Goal: Information Seeking & Learning: Learn about a topic

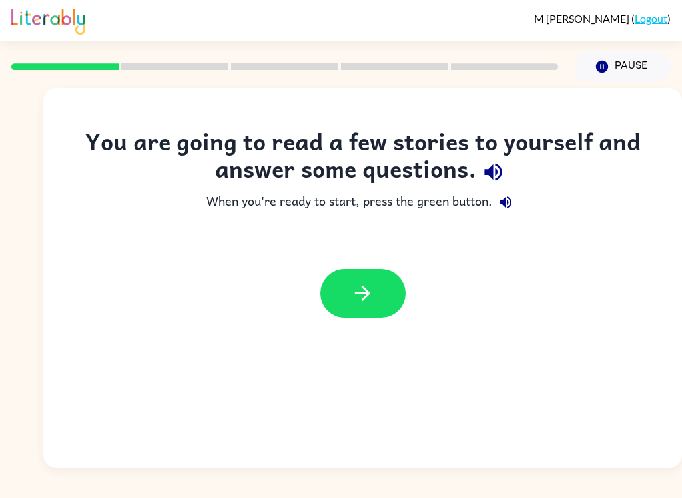
click at [377, 295] on button "button" at bounding box center [362, 293] width 85 height 49
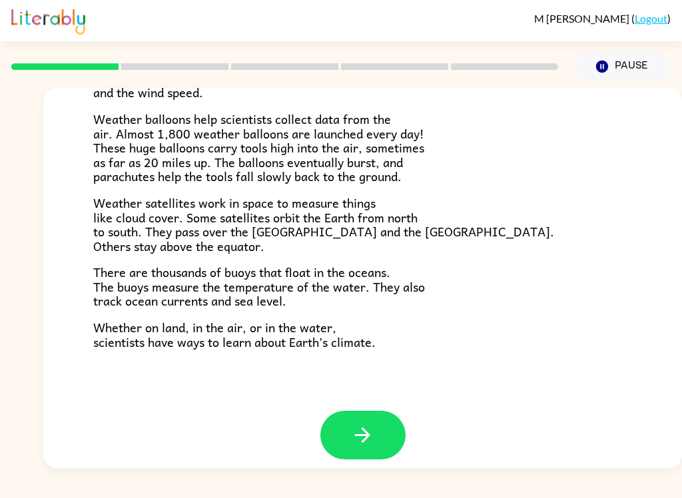
scroll to position [360, 0]
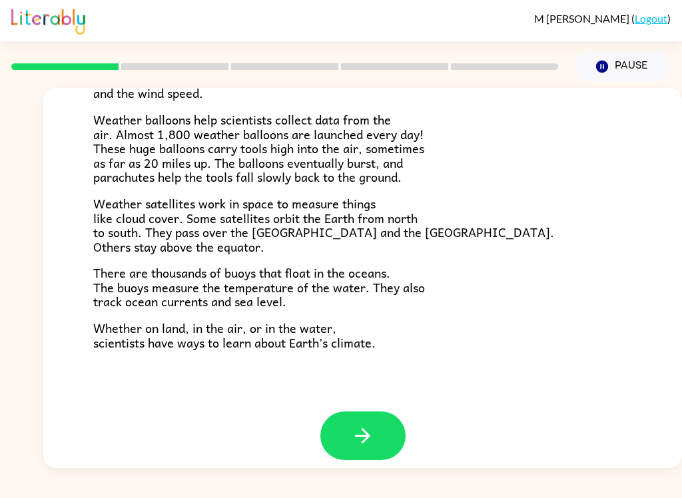
click at [377, 423] on button "button" at bounding box center [362, 435] width 85 height 49
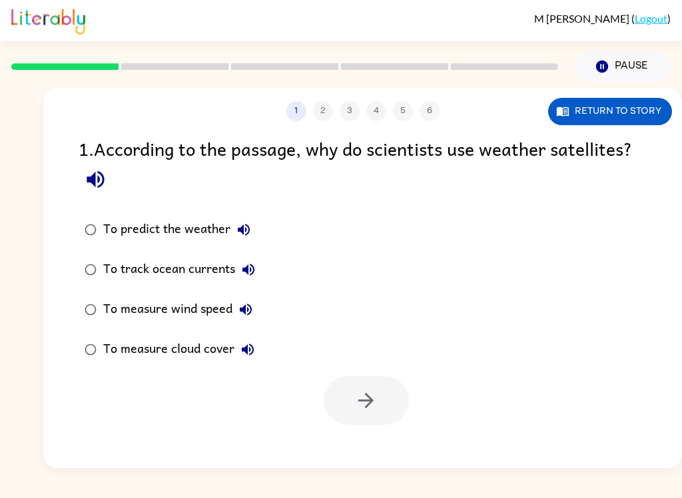
click at [93, 171] on icon "button" at bounding box center [95, 179] width 23 height 23
click at [641, 119] on button "Return to story" at bounding box center [610, 111] width 124 height 27
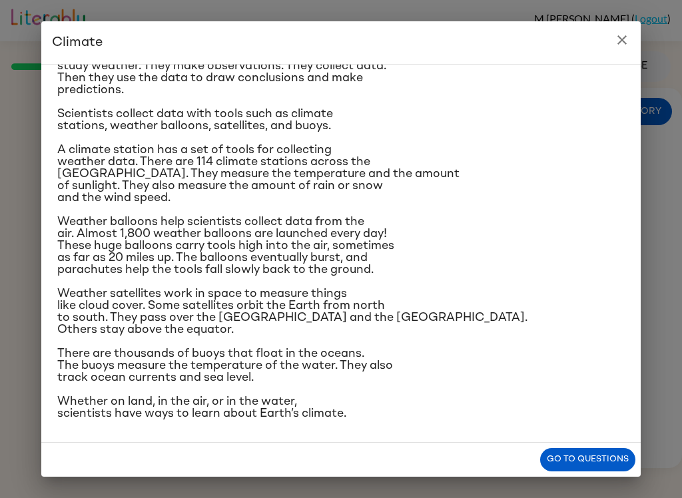
click at [633, 27] on h2 "Climate" at bounding box center [340, 42] width 599 height 43
click at [632, 27] on h2 "Climate" at bounding box center [340, 42] width 599 height 43
click at [609, 41] on button "close" at bounding box center [621, 40] width 27 height 27
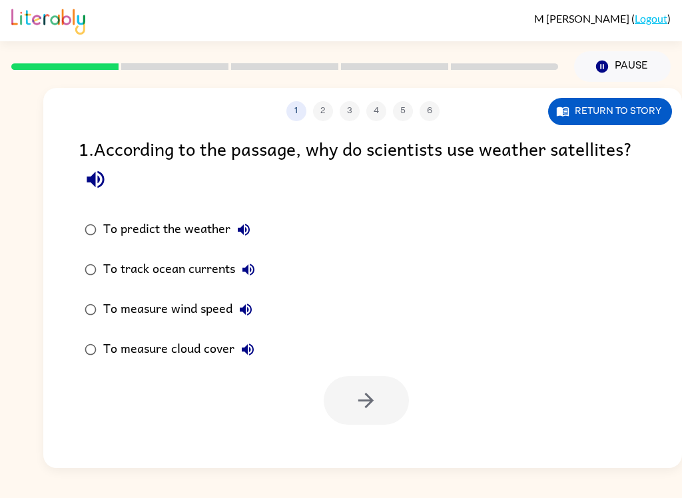
click at [109, 183] on button "button" at bounding box center [96, 179] width 34 height 34
click at [193, 310] on div "To measure wind speed" at bounding box center [181, 309] width 156 height 27
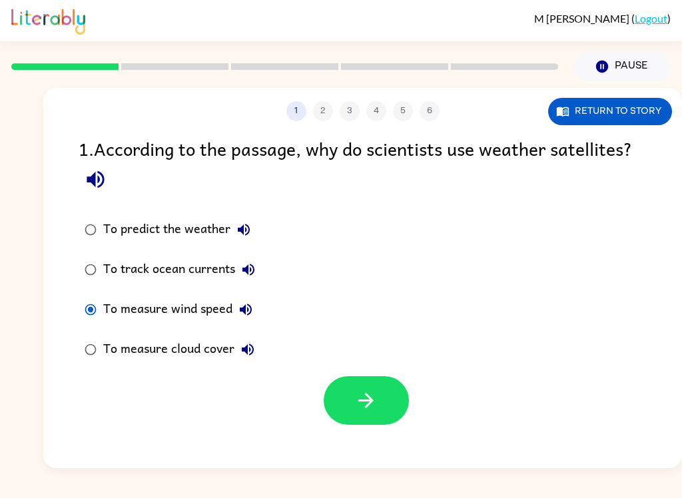
click at [180, 353] on div "To measure cloud cover" at bounding box center [182, 349] width 158 height 27
click at [375, 419] on button "button" at bounding box center [365, 400] width 85 height 49
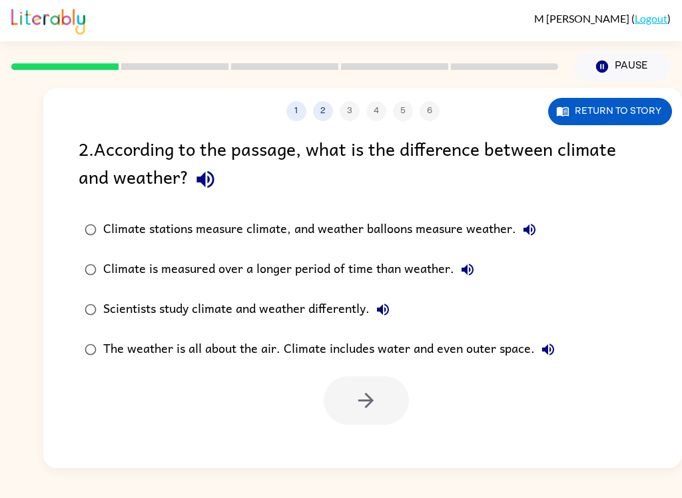
click at [209, 184] on icon "button" at bounding box center [205, 179] width 23 height 23
click at [198, 196] on button "button" at bounding box center [205, 179] width 34 height 34
click at [278, 224] on div "Climate stations measure climate, and weather balloons measure weather." at bounding box center [322, 229] width 439 height 27
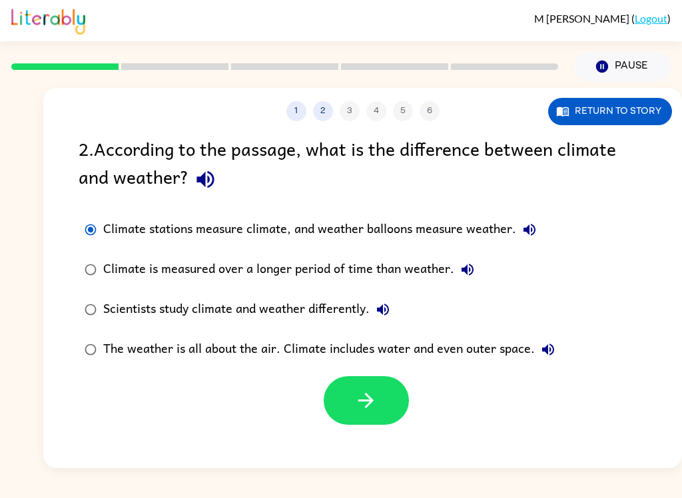
click at [82, 369] on label "The weather is all about the air. Climate includes water and even outer space." at bounding box center [319, 349] width 497 height 40
click at [556, 359] on button "The weather is all about the air. Climate includes water and even outer space." at bounding box center [547, 349] width 27 height 27
click at [391, 315] on icon "button" at bounding box center [383, 310] width 16 height 16
click at [480, 260] on label "Climate is measured over a longer period of time than weather." at bounding box center [319, 270] width 497 height 40
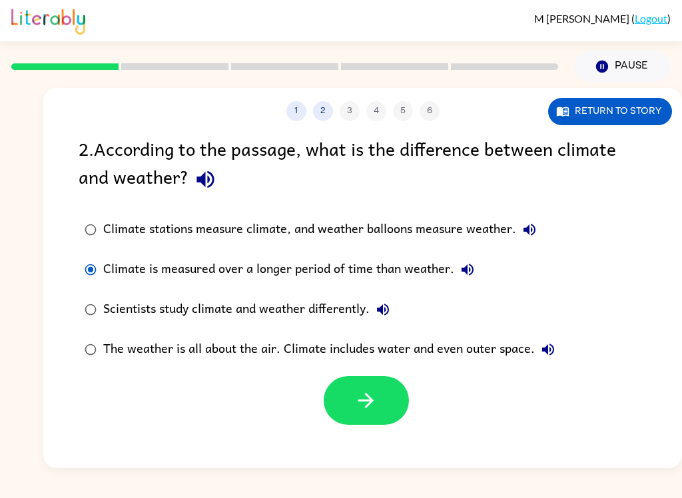
click at [548, 230] on label "Climate stations measure climate, and weather balloons measure weather." at bounding box center [319, 230] width 497 height 40
click at [408, 397] on button "button" at bounding box center [365, 400] width 85 height 49
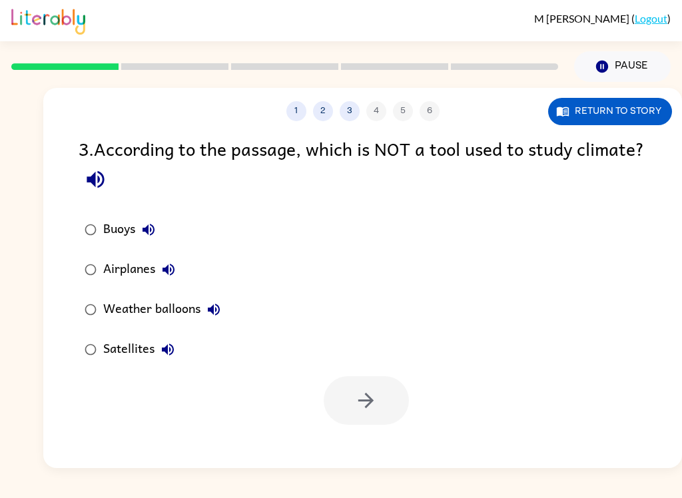
click at [172, 267] on icon "button" at bounding box center [168, 270] width 12 height 12
click at [227, 309] on button "Weather balloons" at bounding box center [213, 309] width 27 height 27
click at [172, 268] on icon "button" at bounding box center [168, 270] width 16 height 16
click at [171, 283] on button "Airplanes" at bounding box center [168, 269] width 27 height 27
click at [233, 303] on label "Weather balloons" at bounding box center [152, 310] width 162 height 40
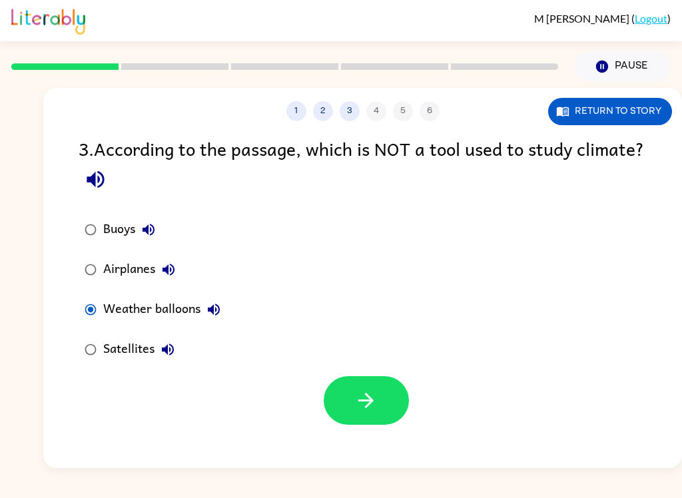
click at [239, 309] on div "Buoys Airplanes Weather balloons Satellites" at bounding box center [162, 290] width 166 height 160
click at [215, 312] on icon "button" at bounding box center [214, 310] width 16 height 16
click at [172, 260] on button "Airplanes" at bounding box center [168, 269] width 27 height 27
click at [224, 315] on button "Weather balloons" at bounding box center [213, 309] width 27 height 27
click at [180, 266] on button "Airplanes" at bounding box center [168, 269] width 27 height 27
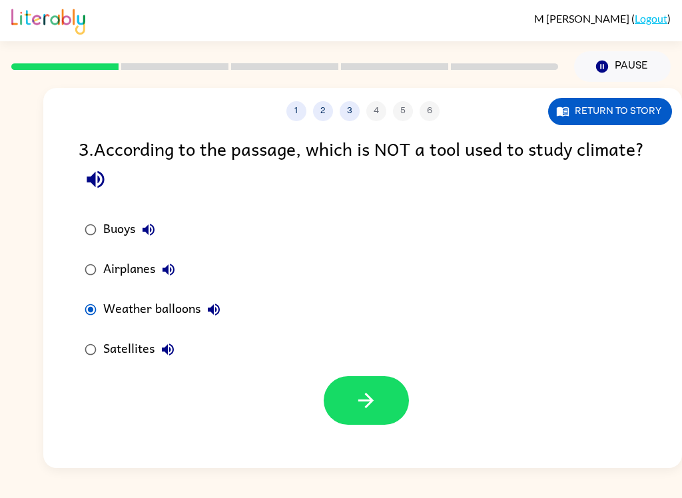
click at [169, 267] on icon "button" at bounding box center [168, 270] width 16 height 16
click at [223, 318] on button "Weather balloons" at bounding box center [213, 309] width 27 height 27
click at [224, 315] on button "Weather balloons" at bounding box center [213, 309] width 27 height 27
click at [177, 355] on button "Satellites" at bounding box center [167, 349] width 27 height 27
click at [218, 309] on icon "button" at bounding box center [214, 310] width 16 height 16
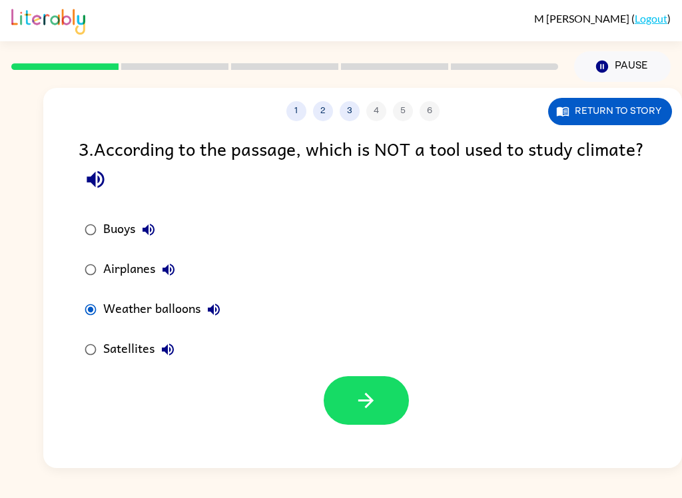
click at [223, 312] on button "Weather balloons" at bounding box center [213, 309] width 27 height 27
click at [176, 355] on icon "button" at bounding box center [168, 349] width 16 height 16
click at [180, 351] on button "Satellites" at bounding box center [167, 349] width 27 height 27
click at [134, 264] on div "Airplanes" at bounding box center [142, 269] width 79 height 27
click at [385, 425] on button "button" at bounding box center [365, 400] width 85 height 49
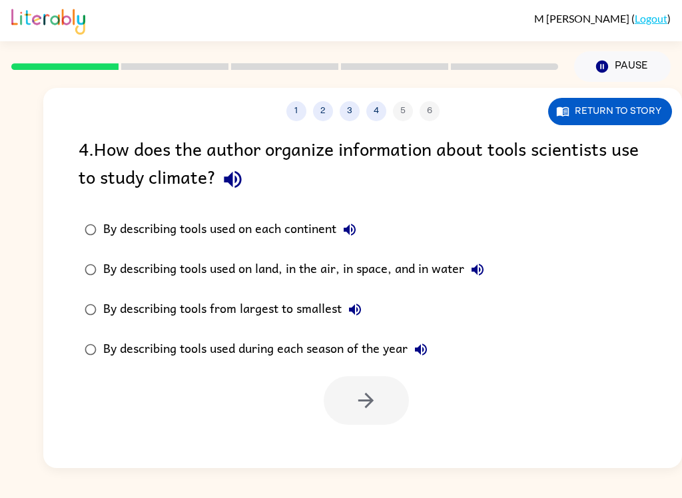
click at [228, 178] on icon "button" at bounding box center [232, 179] width 17 height 17
click at [320, 349] on div "By describing tools used during each season of the year" at bounding box center [268, 349] width 331 height 27
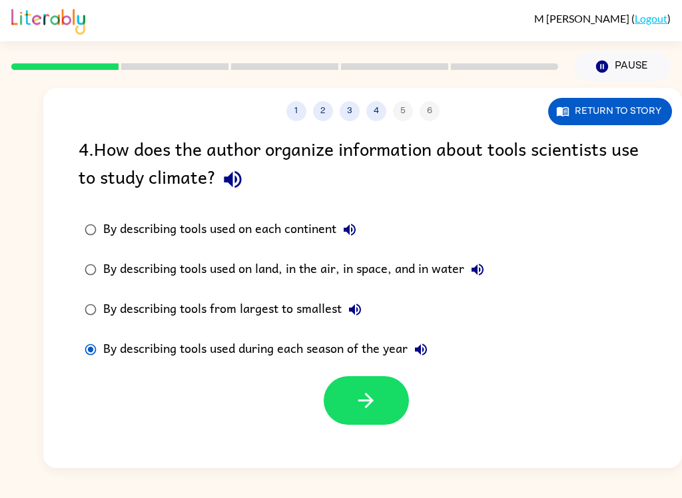
click at [334, 407] on button "button" at bounding box center [365, 400] width 85 height 49
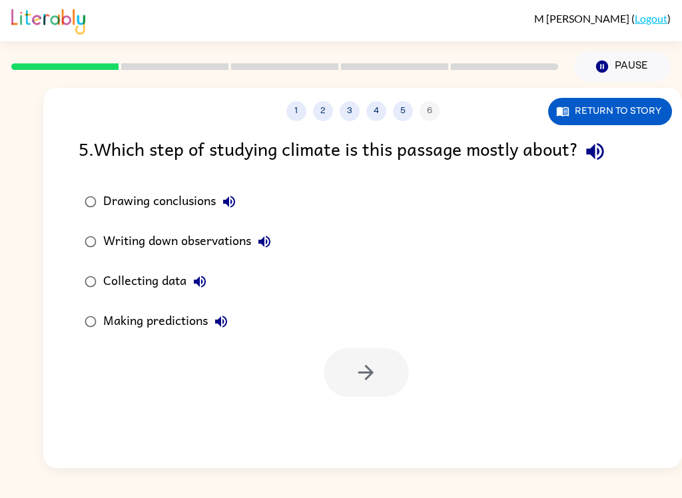
click at [608, 165] on button "button" at bounding box center [595, 151] width 34 height 34
click at [227, 196] on icon "button" at bounding box center [229, 202] width 16 height 16
click at [284, 242] on label "Writing down observations" at bounding box center [177, 242] width 213 height 40
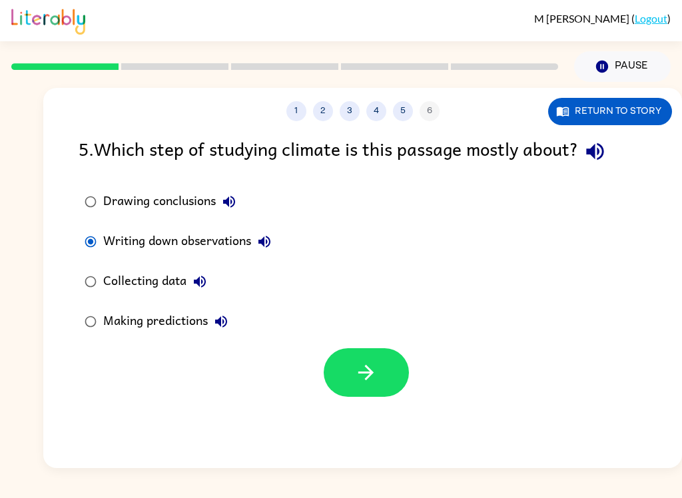
click at [272, 242] on icon "button" at bounding box center [264, 242] width 16 height 16
click at [221, 284] on label "Collecting data" at bounding box center [177, 282] width 213 height 40
click at [161, 293] on div "Collecting data" at bounding box center [158, 281] width 110 height 27
click at [206, 282] on icon "button" at bounding box center [200, 282] width 12 height 12
click at [392, 373] on button "button" at bounding box center [365, 372] width 85 height 49
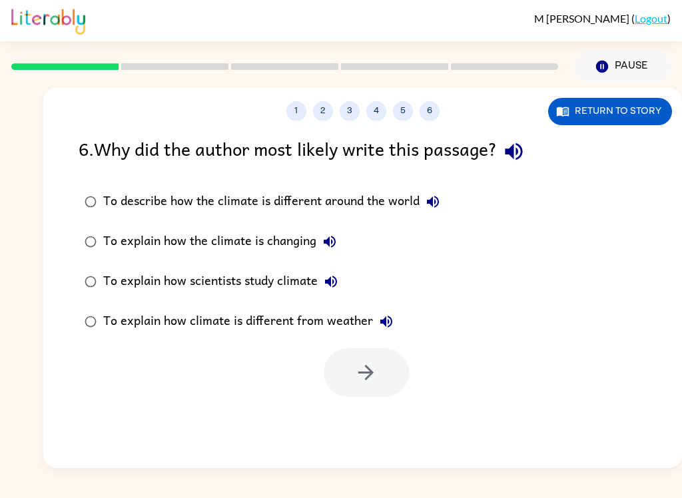
click at [520, 166] on button "button" at bounding box center [514, 151] width 34 height 34
click at [352, 321] on div "To explain how climate is different from weather" at bounding box center [251, 321] width 296 height 27
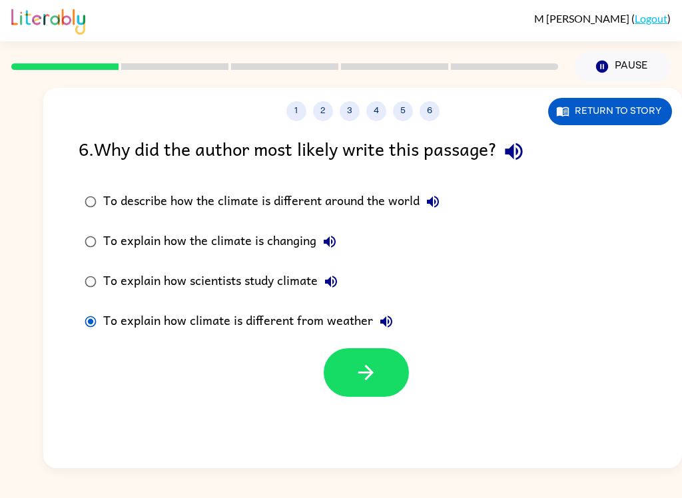
click at [307, 270] on div "To explain how scientists study climate" at bounding box center [223, 281] width 241 height 27
click at [303, 239] on div "To explain how the climate is changing" at bounding box center [223, 241] width 240 height 27
click at [341, 206] on div "To describe how the climate is different around the world" at bounding box center [274, 201] width 343 height 27
click at [385, 369] on button "button" at bounding box center [365, 372] width 85 height 49
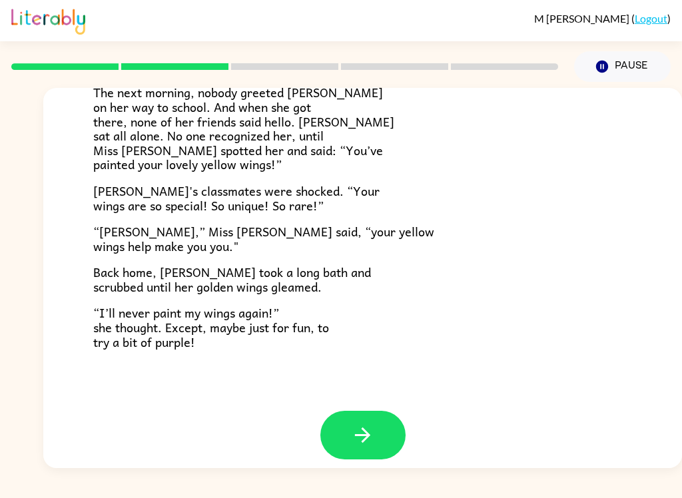
scroll to position [360, 0]
click at [403, 423] on button "button" at bounding box center [362, 435] width 85 height 49
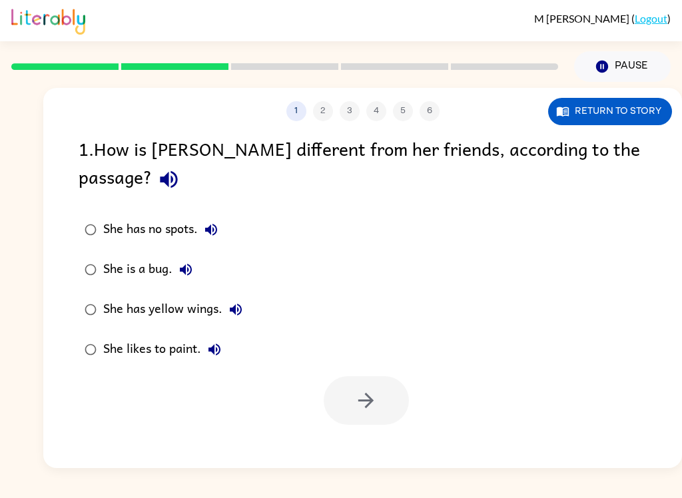
scroll to position [0, 0]
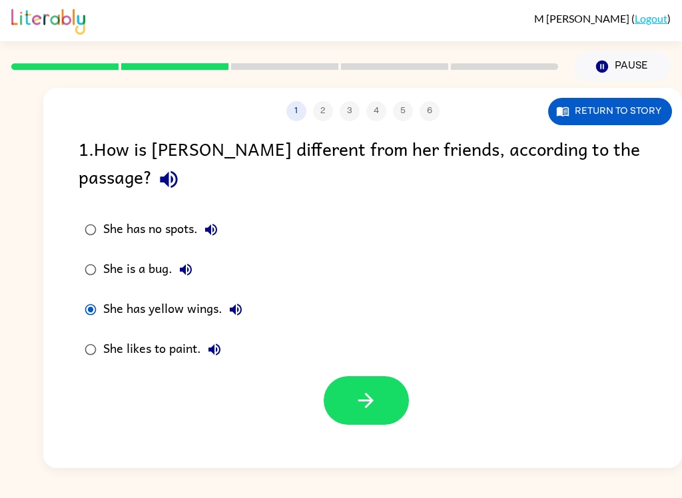
click at [350, 390] on button "button" at bounding box center [365, 400] width 85 height 49
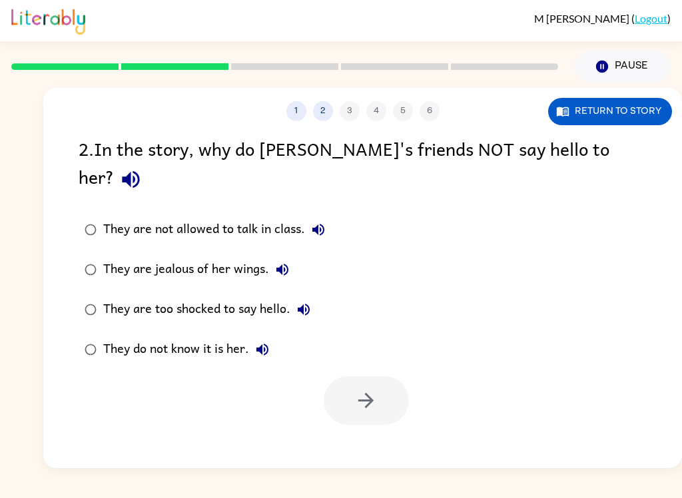
click at [148, 164] on button "button" at bounding box center [131, 179] width 34 height 34
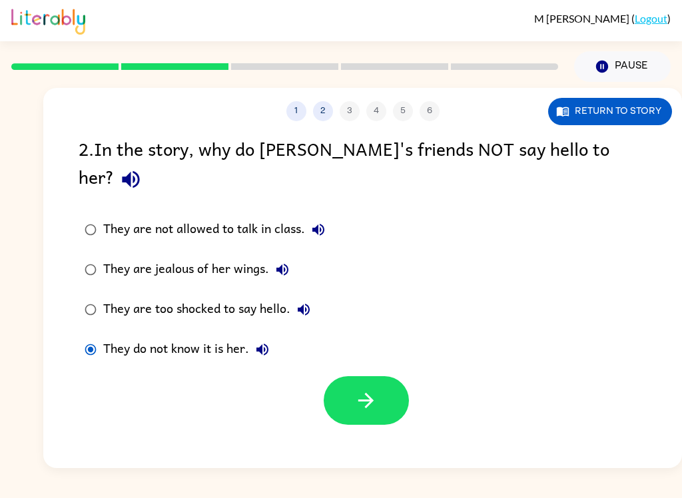
click at [392, 376] on button "button" at bounding box center [365, 400] width 85 height 49
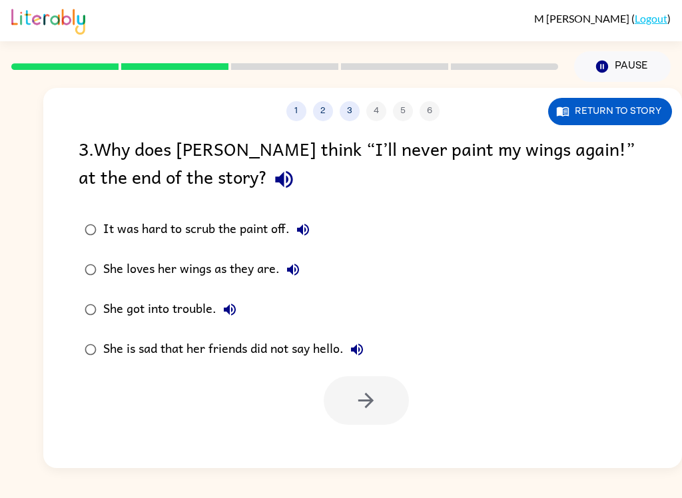
click at [272, 180] on icon "button" at bounding box center [283, 179] width 23 height 23
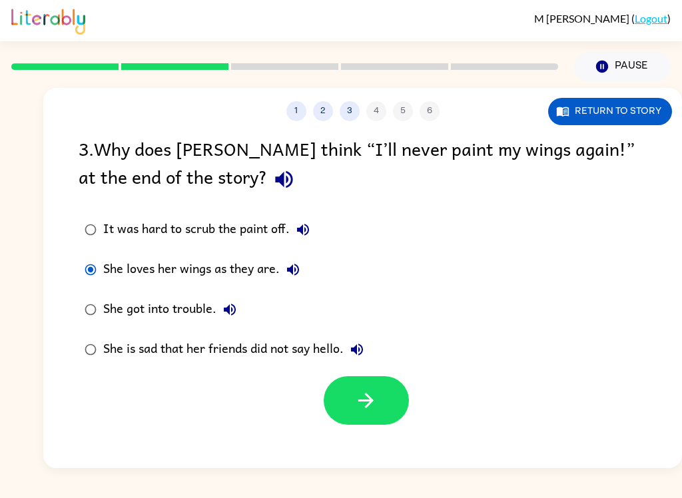
click at [362, 392] on icon "button" at bounding box center [365, 400] width 23 height 23
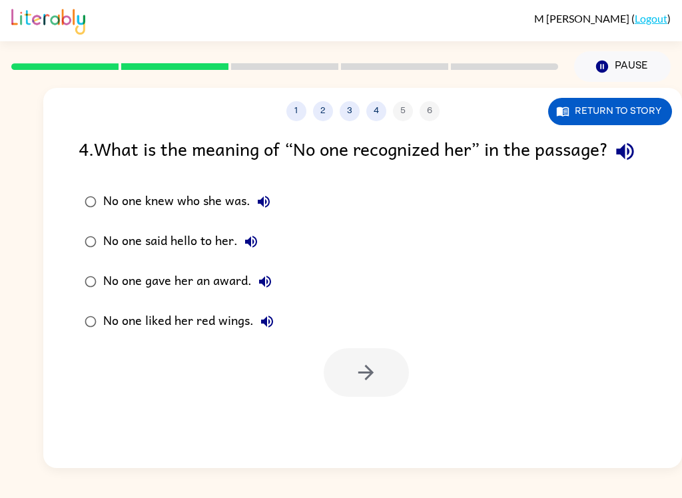
click at [613, 163] on icon "button" at bounding box center [624, 151] width 23 height 23
click at [608, 168] on button "button" at bounding box center [625, 151] width 34 height 34
click at [89, 214] on label "No one knew who she was." at bounding box center [179, 202] width 216 height 40
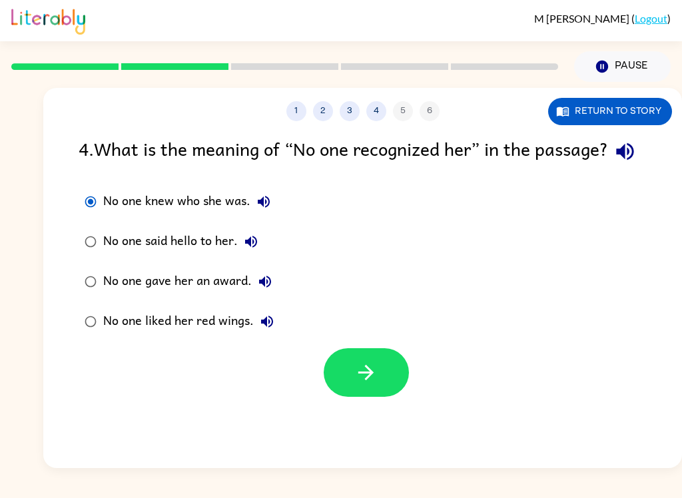
click at [375, 397] on button "button" at bounding box center [365, 372] width 85 height 49
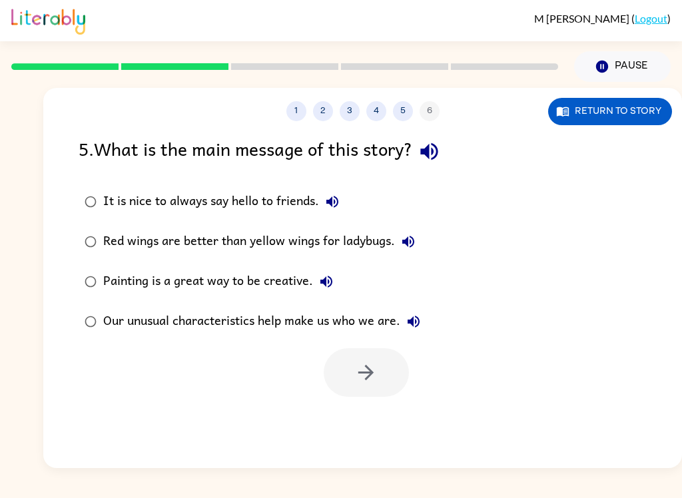
click at [429, 132] on div "1 2 3 4 5 6 Return to story 5 . What is the main message of this story? It is n…" at bounding box center [362, 278] width 638 height 380
click at [456, 130] on div "1 2 3 4 5 6 Return to story 5 . What is the main message of this story? It is n…" at bounding box center [362, 278] width 638 height 380
click at [440, 138] on button "button" at bounding box center [429, 151] width 34 height 34
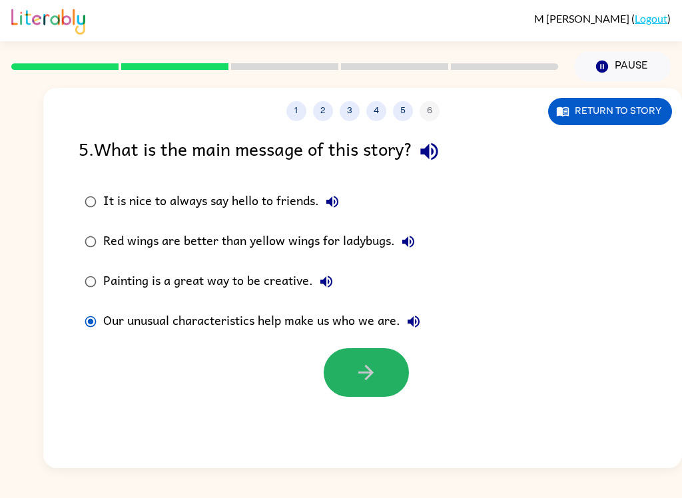
click at [379, 355] on button "button" at bounding box center [365, 372] width 85 height 49
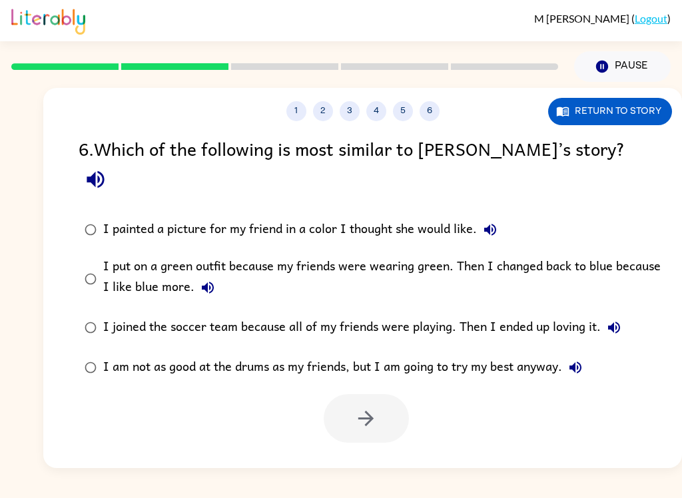
click at [107, 168] on icon "button" at bounding box center [95, 179] width 23 height 23
click at [505, 171] on div "6 . Which of the following is most similar to [PERSON_NAME]’s story? I painted …" at bounding box center [362, 288] width 638 height 308
click at [492, 210] on label "I painted a picture for my friend in a color I thought she would like." at bounding box center [371, 230] width 600 height 40
click at [487, 224] on icon "button" at bounding box center [490, 230] width 12 height 12
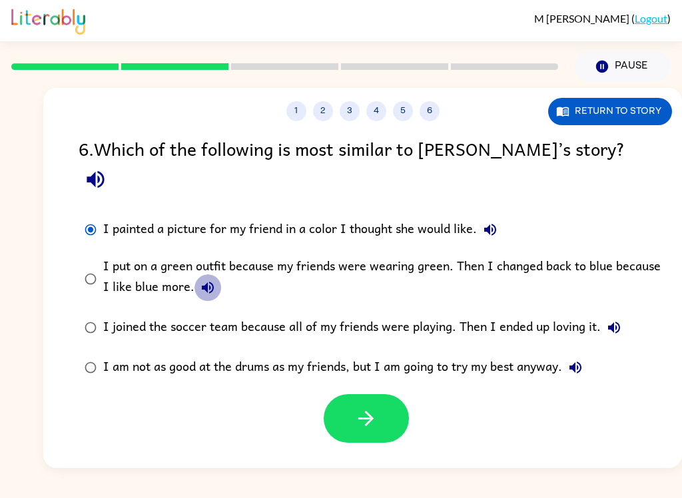
click at [205, 282] on icon "button" at bounding box center [208, 288] width 12 height 12
click at [366, 407] on icon "button" at bounding box center [365, 418] width 23 height 23
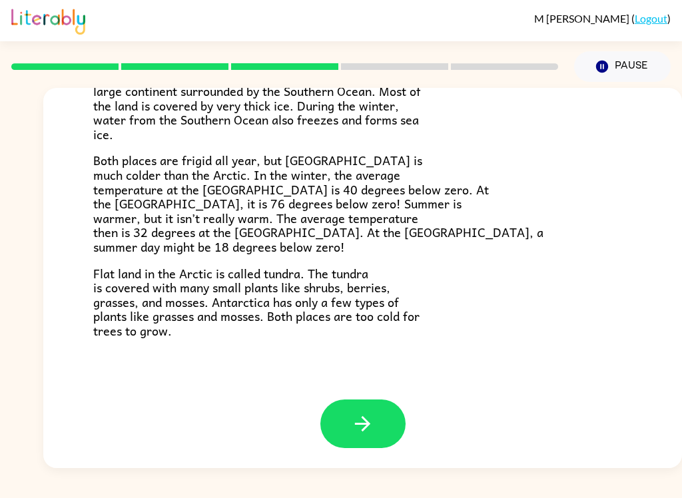
scroll to position [270, 0]
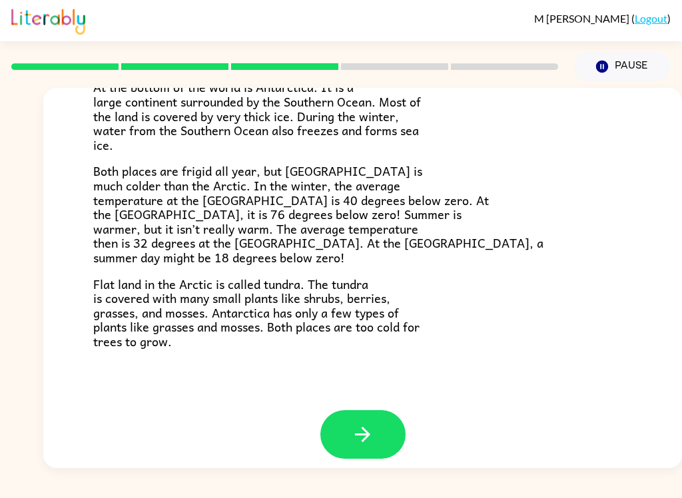
click at [390, 429] on button "button" at bounding box center [362, 434] width 85 height 49
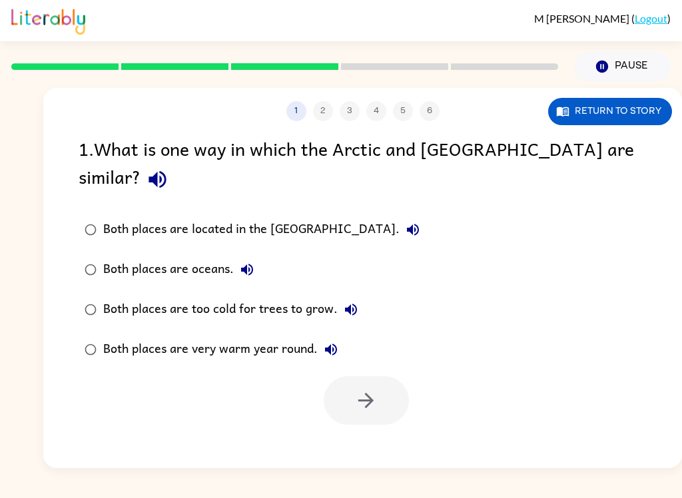
scroll to position [0, 0]
click at [169, 168] on icon "button" at bounding box center [157, 179] width 23 height 23
click at [353, 210] on label "Both places are located in the [GEOGRAPHIC_DATA]." at bounding box center [251, 230] width 361 height 40
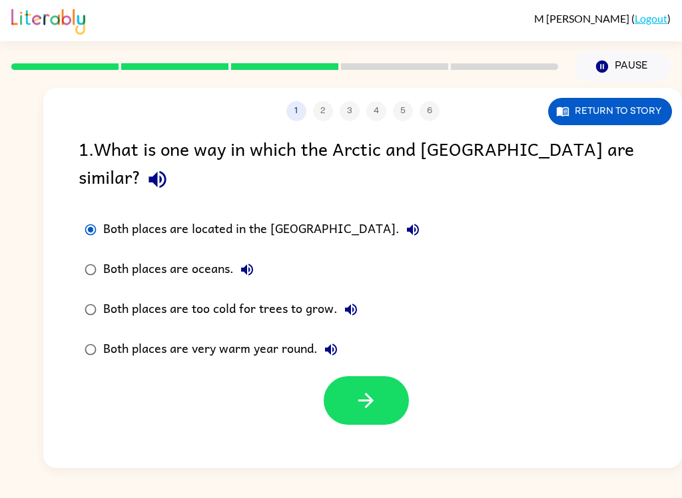
click at [405, 222] on icon "button" at bounding box center [413, 230] width 16 height 16
click at [258, 256] on button "Both places are oceans." at bounding box center [247, 269] width 27 height 27
click at [349, 304] on icon "button" at bounding box center [351, 310] width 12 height 12
click at [339, 336] on button "Both places are very warm year round." at bounding box center [330, 349] width 27 height 27
click at [614, 118] on button "Return to story" at bounding box center [610, 111] width 124 height 27
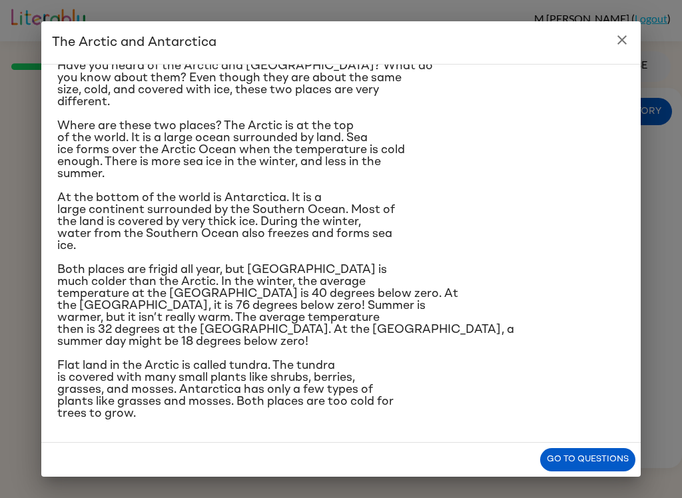
scroll to position [150, 0]
click at [630, 32] on button "close" at bounding box center [621, 40] width 27 height 27
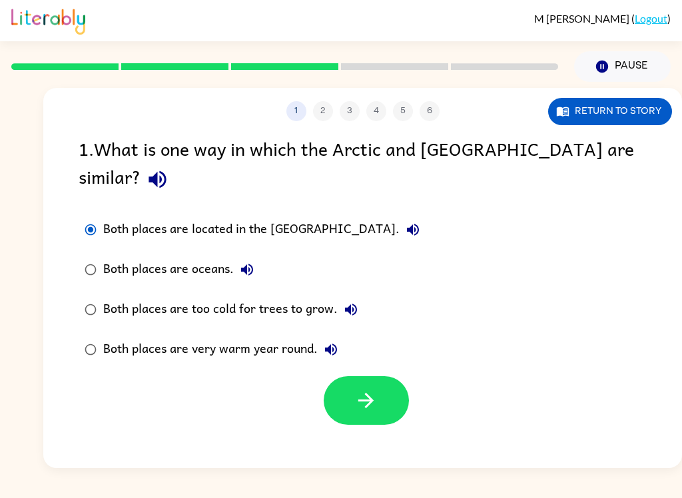
click at [340, 336] on button "Both places are very warm year round." at bounding box center [330, 349] width 27 height 27
click at [275, 336] on div "Both places are very warm year round." at bounding box center [223, 349] width 241 height 27
click at [290, 297] on label "Both places are too cold for trees to grow." at bounding box center [251, 310] width 361 height 40
click at [359, 296] on button "Both places are too cold for trees to grow." at bounding box center [350, 309] width 27 height 27
click at [365, 389] on icon "button" at bounding box center [365, 400] width 23 height 23
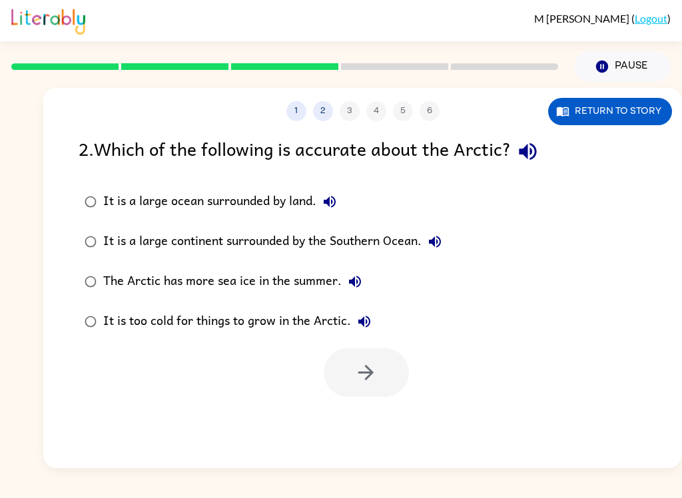
click at [536, 158] on icon "button" at bounding box center [526, 151] width 17 height 17
click at [351, 197] on label "It is a large ocean surrounded by land." at bounding box center [262, 202] width 383 height 40
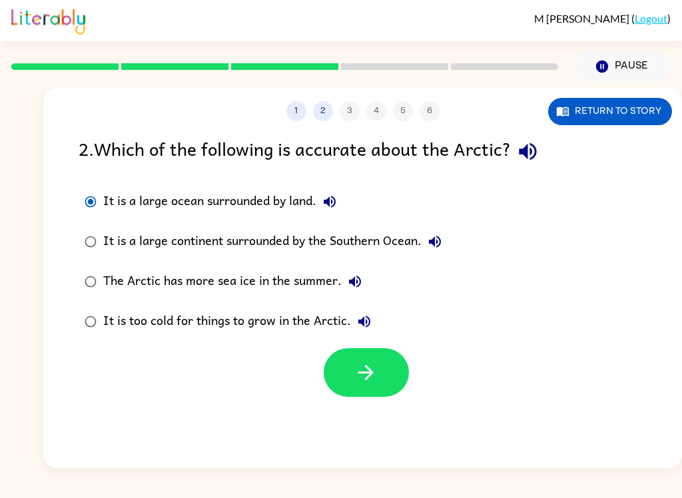
click at [351, 196] on label "It is a large ocean surrounded by land." at bounding box center [262, 202] width 383 height 40
click at [333, 186] on label "It is a large ocean surrounded by land." at bounding box center [262, 202] width 383 height 40
click at [333, 191] on button "It is a large ocean surrounded by land." at bounding box center [329, 201] width 27 height 27
click at [337, 201] on icon "button" at bounding box center [329, 202] width 16 height 16
click at [339, 196] on button "It is a large ocean surrounded by land." at bounding box center [329, 201] width 27 height 27
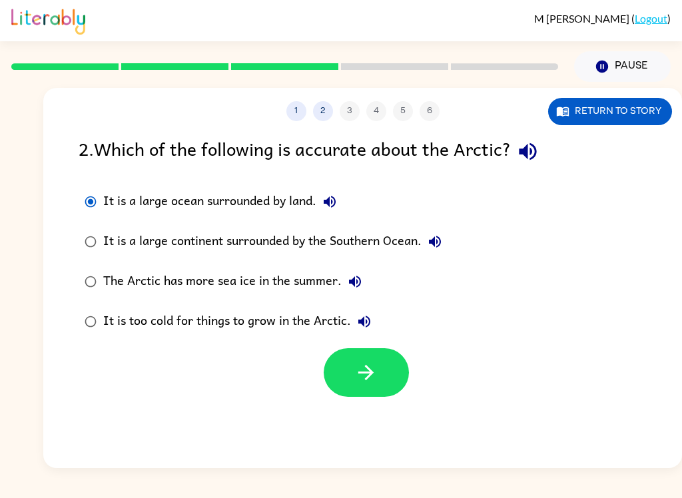
click at [447, 236] on button "It is a large continent surrounded by the Southern Ocean." at bounding box center [434, 241] width 27 height 27
click at [361, 288] on icon "button" at bounding box center [355, 282] width 16 height 16
click at [377, 321] on button "It is too cold for things to grow in the Arctic." at bounding box center [364, 321] width 27 height 27
click at [363, 395] on button "button" at bounding box center [365, 372] width 85 height 49
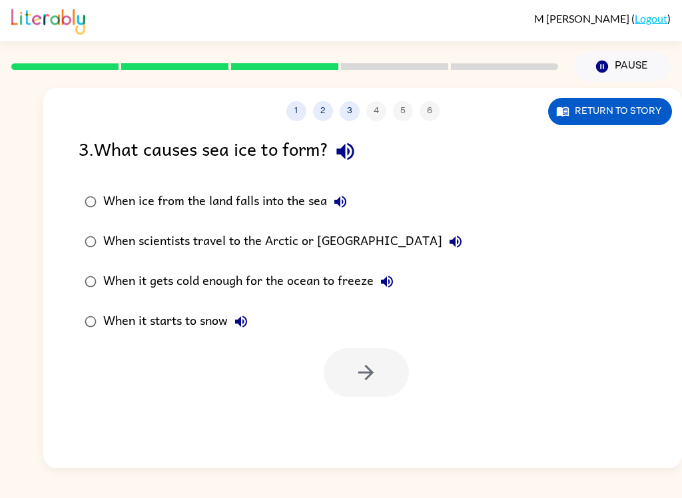
click at [348, 153] on icon "button" at bounding box center [344, 151] width 17 height 17
click at [339, 208] on icon "button" at bounding box center [340, 202] width 16 height 16
click at [442, 244] on button "When scientists travel to the Arctic or [GEOGRAPHIC_DATA]" at bounding box center [455, 241] width 27 height 27
click at [405, 278] on label "When it gets cold enough for the ocean to freeze" at bounding box center [273, 282] width 404 height 40
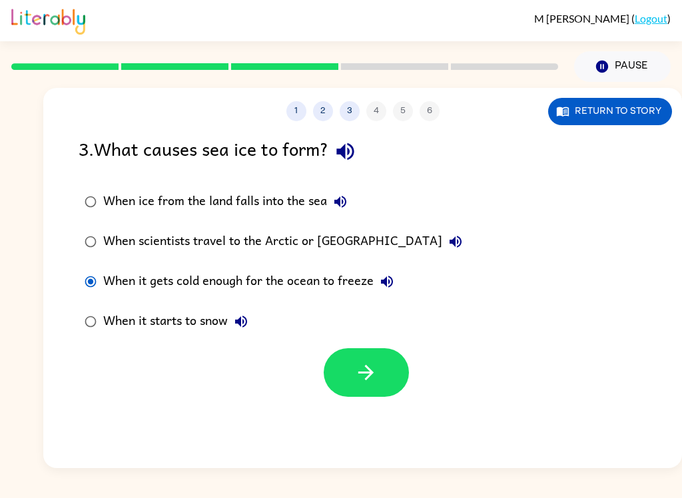
click at [341, 278] on div "When it gets cold enough for the ocean to freeze" at bounding box center [251, 281] width 297 height 27
click at [391, 280] on icon "button" at bounding box center [387, 282] width 12 height 12
click at [365, 379] on icon "button" at bounding box center [365, 372] width 15 height 15
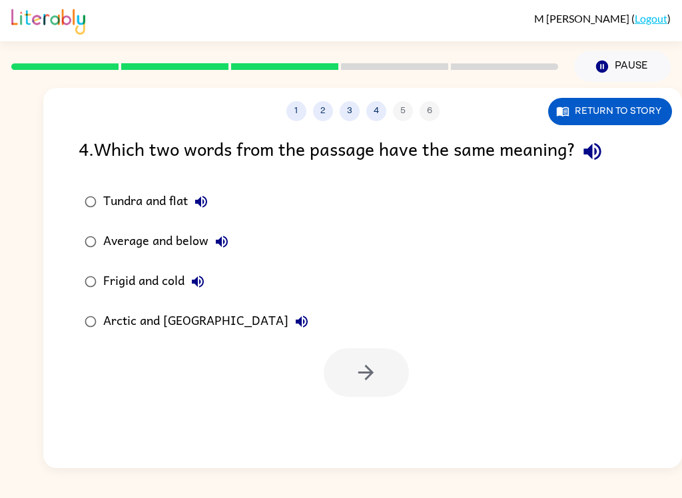
click at [676, 454] on div "1 2 3 4 5 6 Return to story 4 . Which two words from the passage have the same …" at bounding box center [362, 278] width 638 height 380
click at [587, 160] on icon "button" at bounding box center [591, 151] width 23 height 23
click at [598, 158] on icon "button" at bounding box center [591, 151] width 23 height 23
click at [604, 146] on icon "button" at bounding box center [591, 151] width 23 height 23
click at [186, 196] on div "Tundra and flat" at bounding box center [158, 201] width 111 height 27
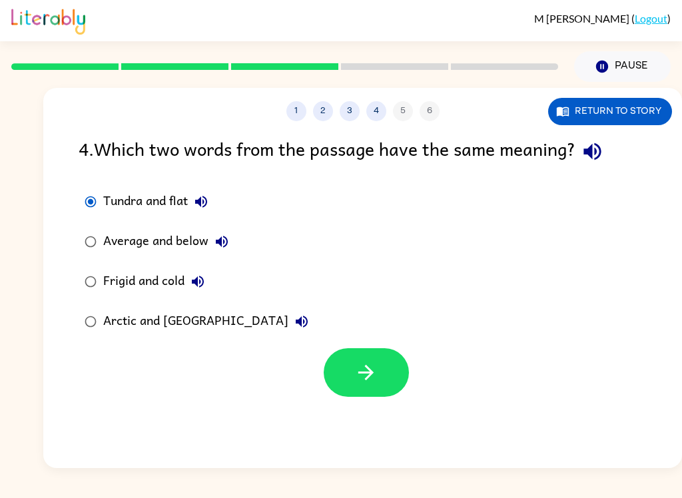
click at [204, 198] on icon "button" at bounding box center [201, 202] width 16 height 16
click at [231, 246] on button "Average and below" at bounding box center [221, 241] width 27 height 27
click at [210, 282] on button "Frigid and cold" at bounding box center [197, 281] width 27 height 27
click at [288, 317] on button "Arctic and [GEOGRAPHIC_DATA]" at bounding box center [301, 321] width 27 height 27
click at [200, 274] on icon "button" at bounding box center [198, 282] width 16 height 16
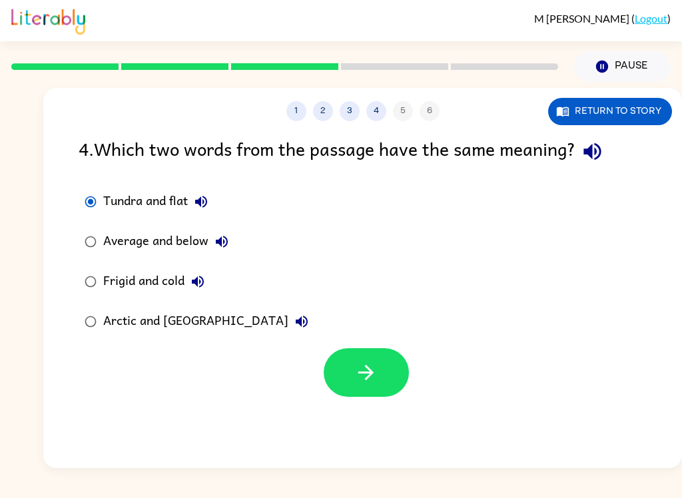
click at [166, 280] on div "Frigid and cold" at bounding box center [157, 281] width 108 height 27
click at [384, 384] on button "button" at bounding box center [365, 372] width 85 height 49
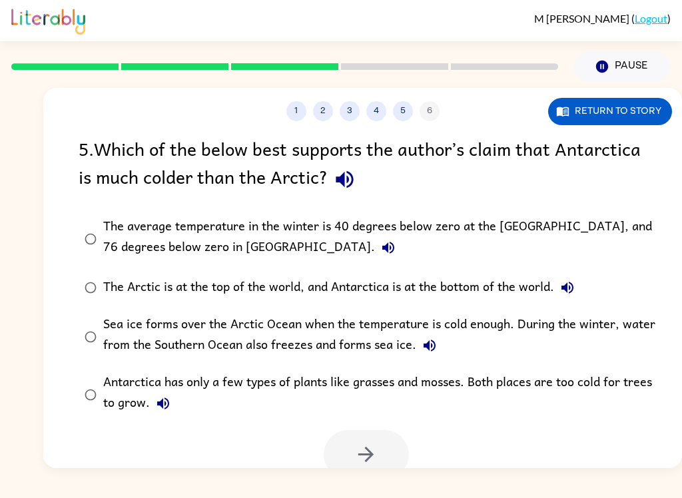
click at [345, 172] on icon "button" at bounding box center [344, 179] width 23 height 23
click at [380, 246] on icon "button" at bounding box center [388, 248] width 16 height 16
click at [614, 124] on button "Return to story" at bounding box center [610, 111] width 124 height 27
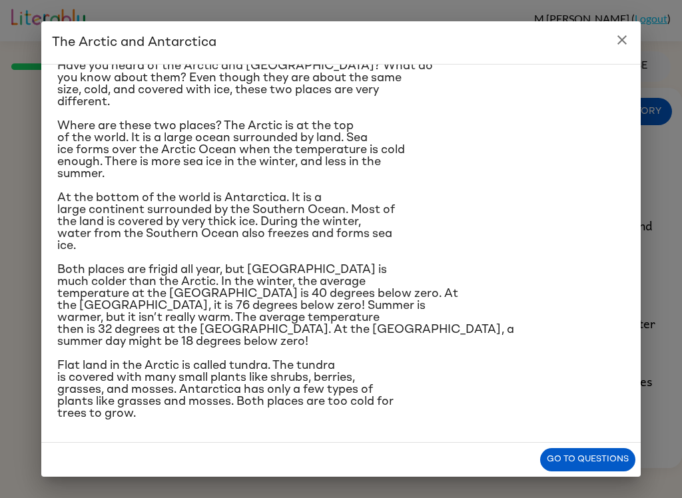
click at [622, 51] on button "close" at bounding box center [621, 40] width 27 height 27
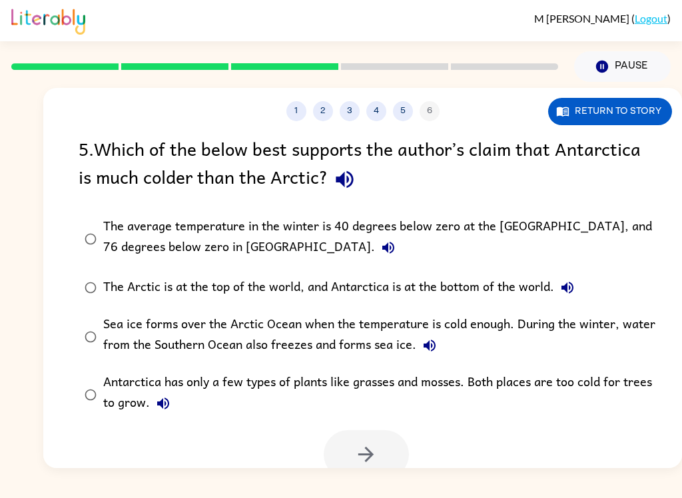
click at [381, 219] on div "The average temperature in the winter is 40 degrees below zero at the [GEOGRAPH…" at bounding box center [383, 238] width 561 height 45
click at [353, 445] on button "button" at bounding box center [365, 454] width 85 height 49
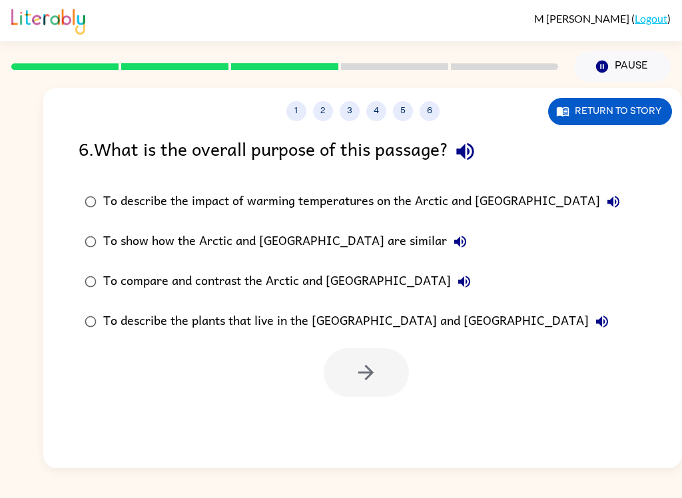
click at [459, 154] on icon "button" at bounding box center [464, 151] width 23 height 23
click at [456, 280] on icon "button" at bounding box center [464, 282] width 16 height 16
click at [588, 329] on button "To describe the plants that live in the [GEOGRAPHIC_DATA] and [GEOGRAPHIC_DATA]" at bounding box center [601, 321] width 27 height 27
click at [456, 282] on icon "button" at bounding box center [464, 282] width 16 height 16
click at [456, 284] on icon "button" at bounding box center [464, 282] width 16 height 16
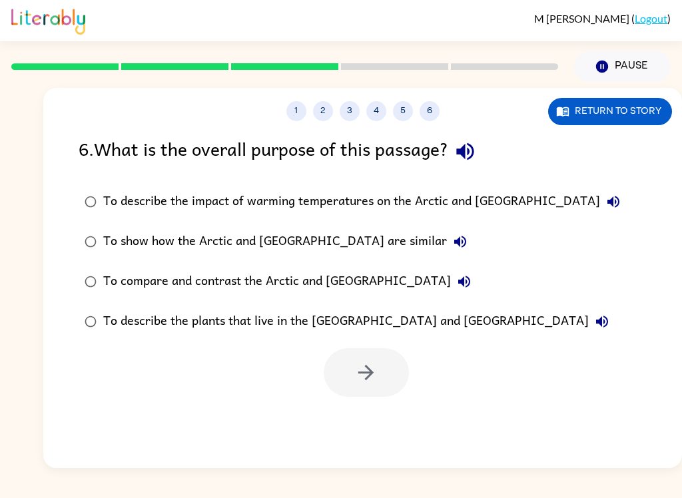
click at [372, 286] on div "To compare and contrast the Arctic and [GEOGRAPHIC_DATA]" at bounding box center [290, 281] width 374 height 27
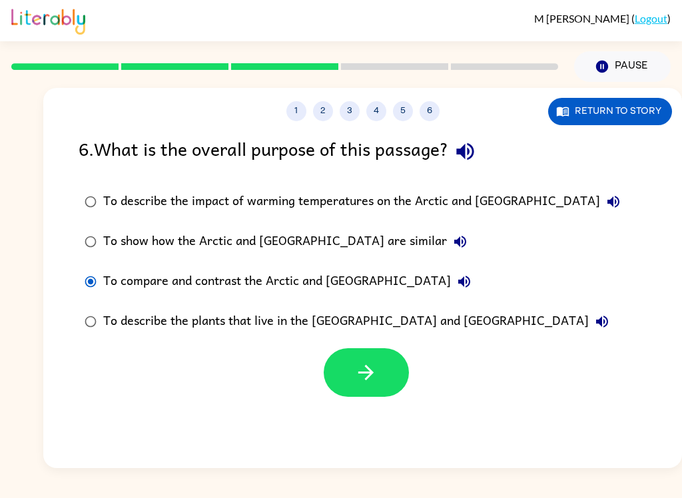
click at [379, 363] on button "button" at bounding box center [365, 372] width 85 height 49
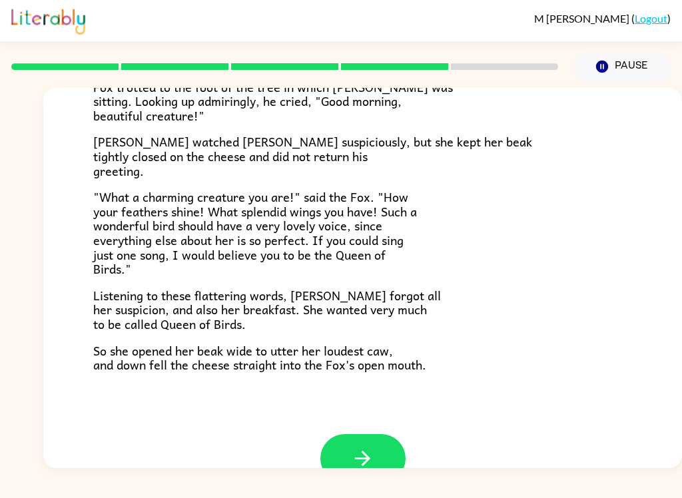
scroll to position [229, 0]
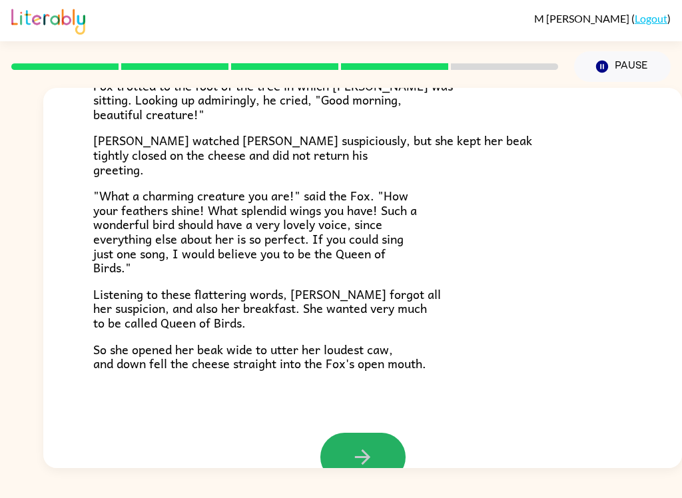
click at [361, 445] on icon "button" at bounding box center [362, 456] width 23 height 23
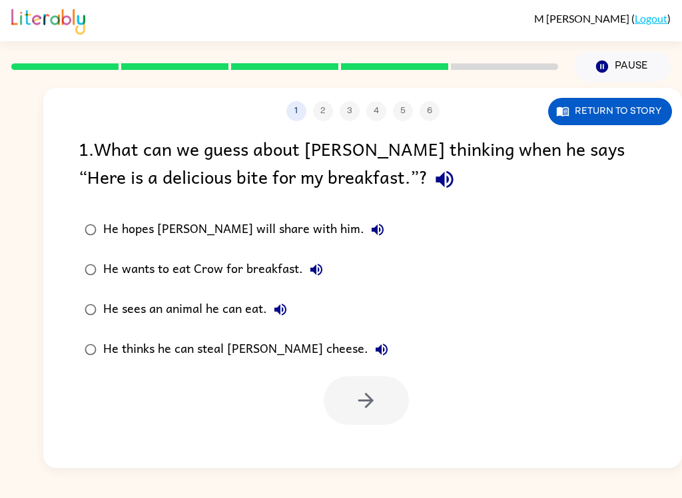
click at [351, 196] on div "1 . What can we guess about [PERSON_NAME] thinking when he says “Here is a deli…" at bounding box center [363, 165] width 568 height 62
click at [435, 174] on icon "button" at bounding box center [443, 179] width 17 height 17
click at [315, 271] on icon "button" at bounding box center [316, 270] width 16 height 16
click at [282, 317] on icon "button" at bounding box center [280, 310] width 16 height 16
click at [373, 344] on icon "button" at bounding box center [381, 349] width 16 height 16
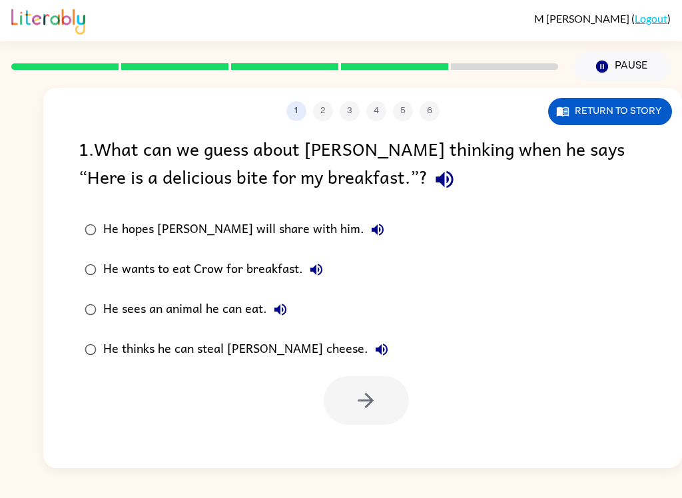
click at [284, 345] on div "He thinks he can steal [PERSON_NAME] cheese." at bounding box center [249, 349] width 292 height 27
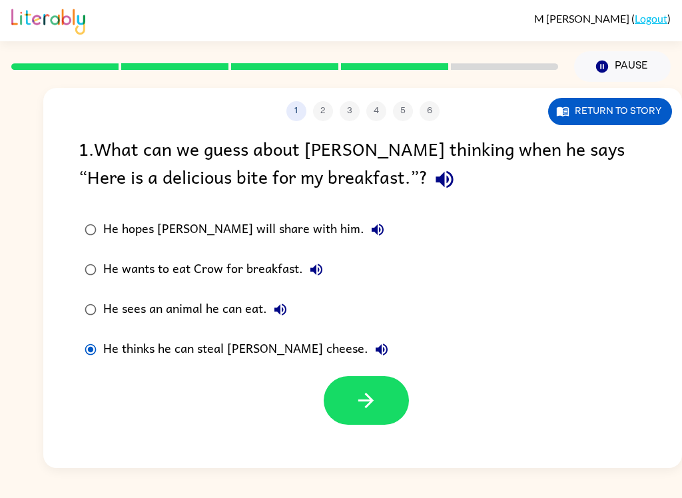
click at [349, 414] on button "button" at bounding box center [365, 400] width 85 height 49
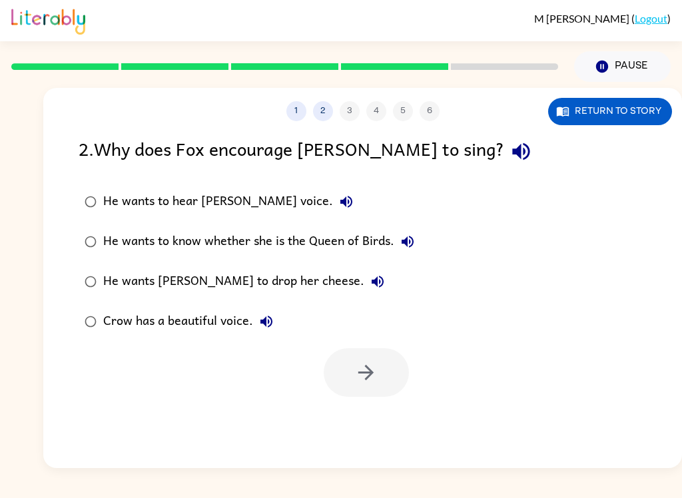
click at [509, 159] on icon "button" at bounding box center [520, 151] width 23 height 23
click at [333, 192] on button "He wants to hear [PERSON_NAME] voice." at bounding box center [346, 201] width 27 height 27
click at [423, 234] on label "He wants to know whether she is the Queen of Birds." at bounding box center [249, 242] width 356 height 40
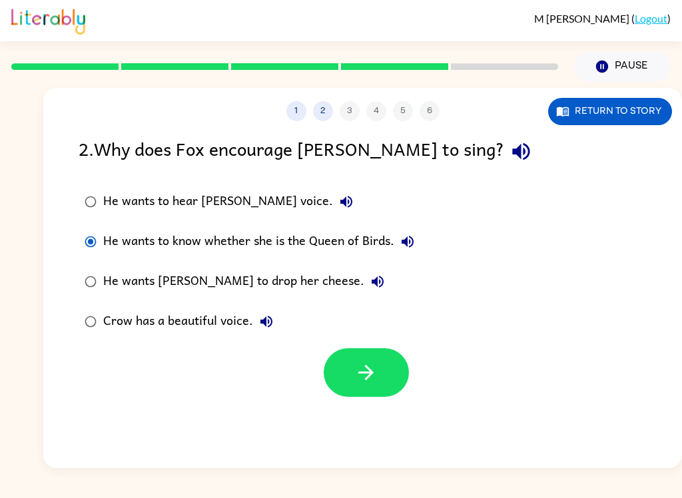
click at [419, 242] on button "He wants to know whether she is the Queen of Birds." at bounding box center [407, 241] width 27 height 27
click at [335, 276] on label "He wants [PERSON_NAME] to drop her cheese." at bounding box center [249, 282] width 356 height 40
click at [267, 325] on icon "button" at bounding box center [266, 321] width 16 height 16
click at [266, 325] on icon "button" at bounding box center [266, 321] width 16 height 16
click at [371, 288] on icon "button" at bounding box center [377, 282] width 12 height 12
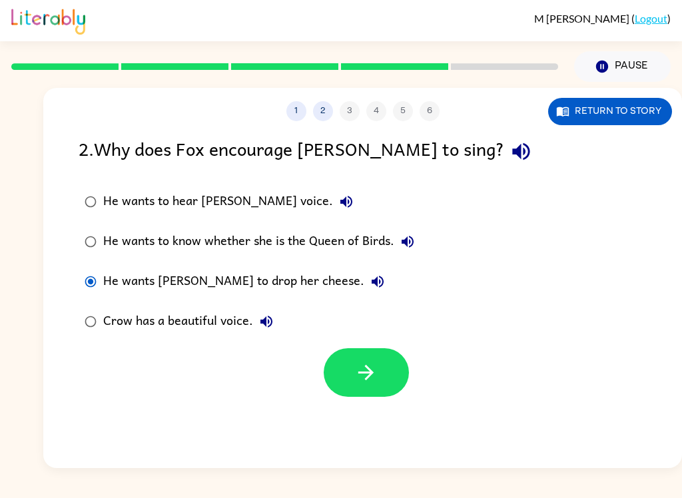
click at [386, 375] on button "button" at bounding box center [365, 372] width 85 height 49
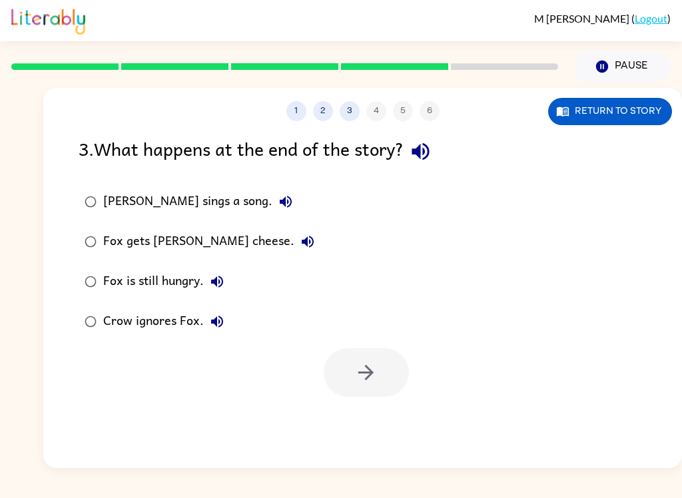
click at [419, 152] on icon "button" at bounding box center [419, 151] width 17 height 17
click at [226, 323] on button "Crow ignores Fox." at bounding box center [217, 321] width 27 height 27
click at [225, 274] on button "Fox is still hungry." at bounding box center [217, 281] width 27 height 27
click at [300, 248] on icon "button" at bounding box center [308, 242] width 16 height 16
click at [186, 241] on div "Fox gets [PERSON_NAME] cheese." at bounding box center [212, 241] width 218 height 27
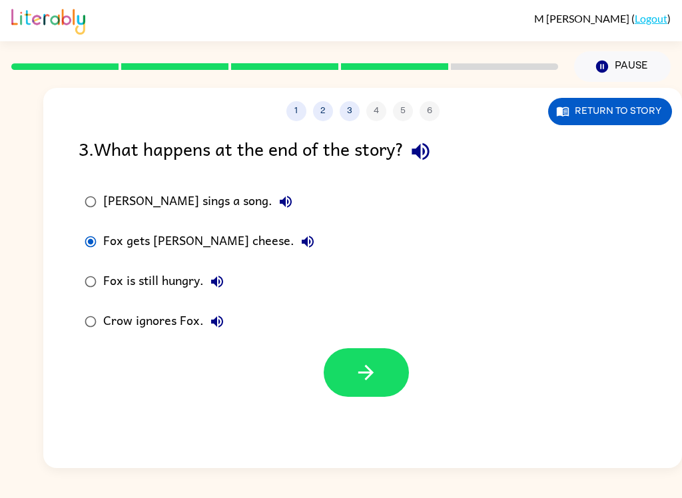
click at [369, 371] on icon "button" at bounding box center [365, 372] width 23 height 23
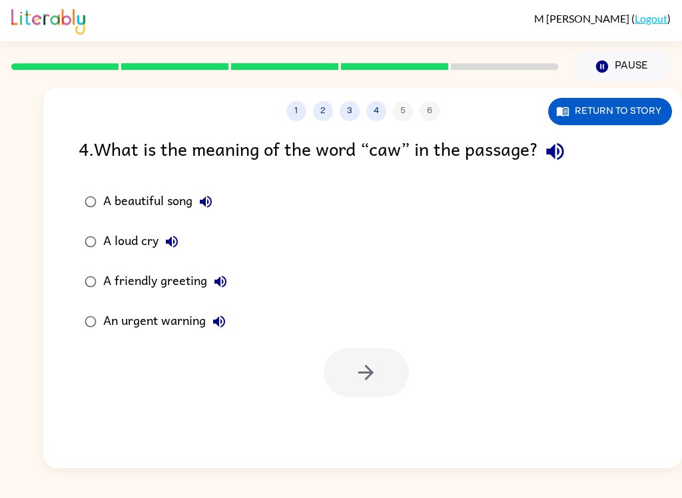
click at [581, 145] on div "4 . What is the meaning of the word “caw” in the passage?" at bounding box center [363, 151] width 568 height 34
click at [564, 154] on icon "button" at bounding box center [554, 151] width 23 height 23
click at [563, 152] on icon "button" at bounding box center [554, 151] width 17 height 17
click at [564, 152] on icon "button" at bounding box center [554, 151] width 23 height 23
click at [140, 240] on div "A loud cry" at bounding box center [144, 241] width 82 height 27
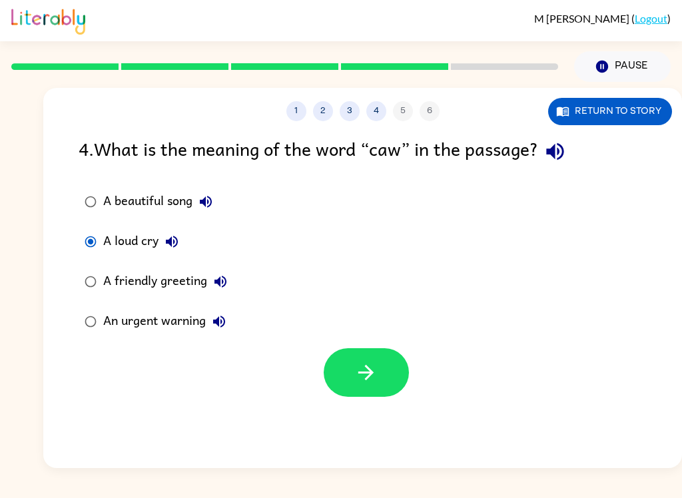
click at [385, 381] on button "button" at bounding box center [365, 372] width 85 height 49
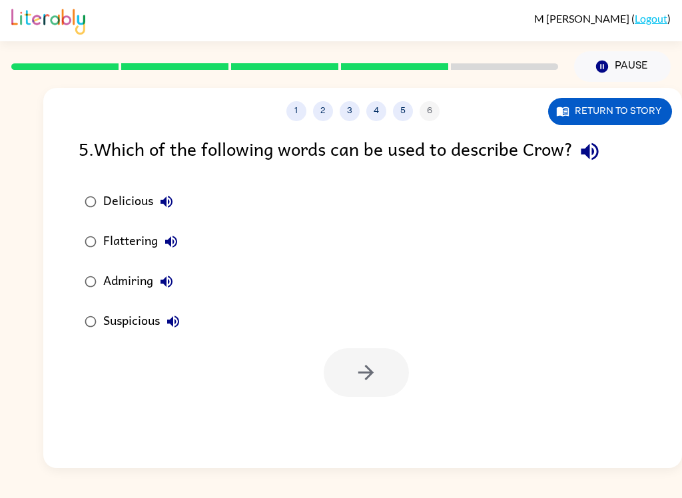
click at [601, 163] on icon "button" at bounding box center [589, 151] width 23 height 23
click at [144, 247] on div "Flattering" at bounding box center [143, 241] width 81 height 27
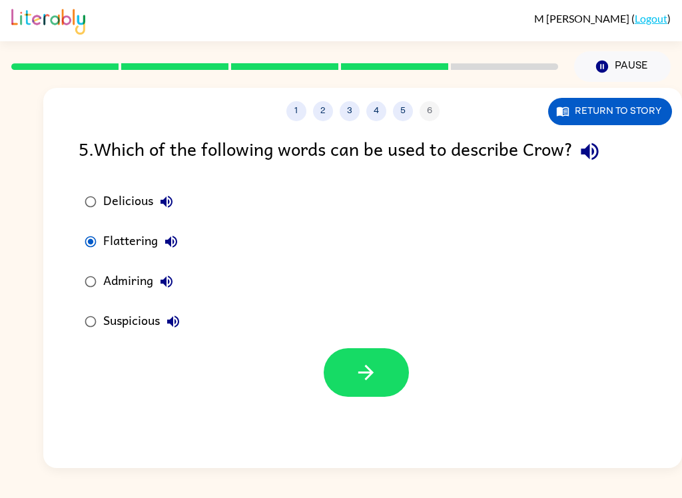
click at [375, 363] on icon "button" at bounding box center [365, 372] width 23 height 23
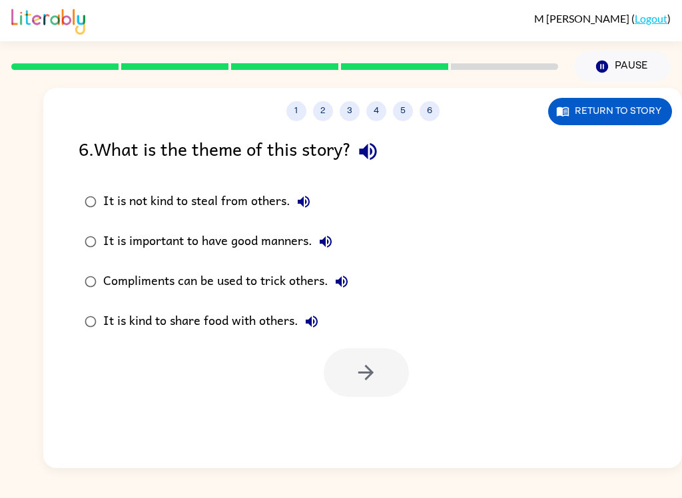
click at [369, 157] on icon "button" at bounding box center [367, 151] width 23 height 23
click at [238, 192] on div "It is not kind to steal from others." at bounding box center [210, 201] width 214 height 27
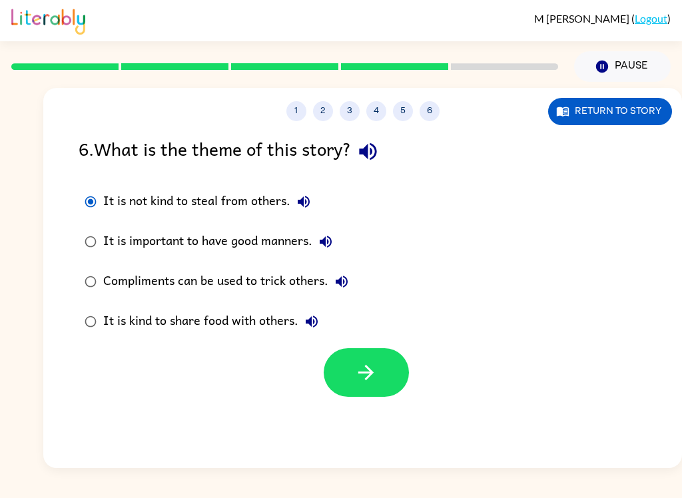
click at [298, 280] on div "Compliments can be used to trick others." at bounding box center [229, 281] width 252 height 27
click at [254, 331] on div "It is kind to share food with others." at bounding box center [214, 321] width 222 height 27
click at [339, 368] on button "button" at bounding box center [365, 372] width 85 height 49
